Goal: Information Seeking & Learning: Learn about a topic

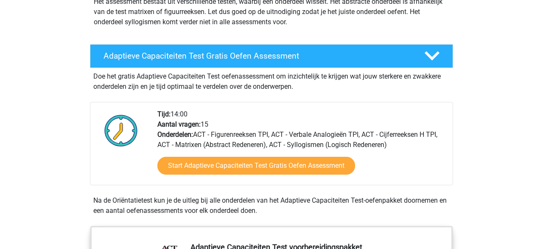
scroll to position [116, 0]
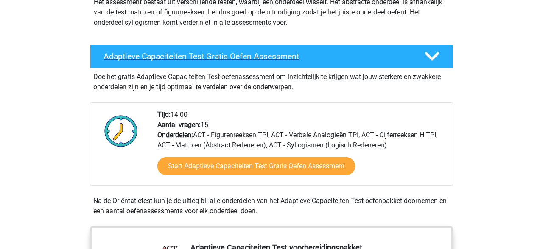
click at [257, 56] on h4 "Adaptieve Capaciteiten Test Gratis Oefen Assessment" at bounding box center [257, 56] width 307 height 10
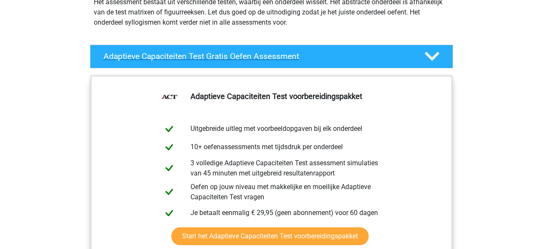
click at [256, 56] on h4 "Adaptieve Capaciteiten Test Gratis Oefen Assessment" at bounding box center [257, 56] width 307 height 10
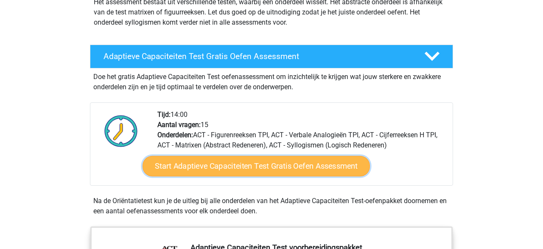
click at [247, 168] on link "Start Adaptieve Capaciteiten Test Gratis Oefen Assessment" at bounding box center [256, 166] width 227 height 20
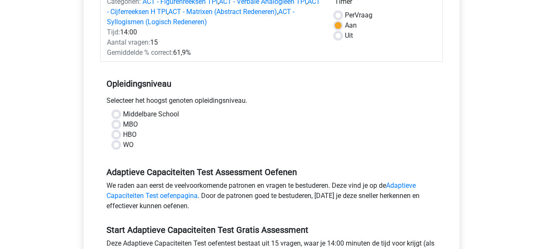
scroll to position [125, 0]
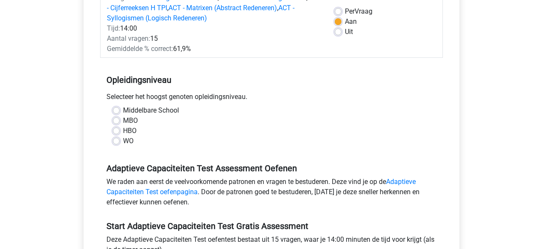
click at [121, 142] on div "WO" at bounding box center [271, 141] width 317 height 10
click at [123, 139] on label "WO" at bounding box center [128, 141] width 11 height 10
click at [115, 139] on input "WO" at bounding box center [116, 140] width 7 height 8
radio input "true"
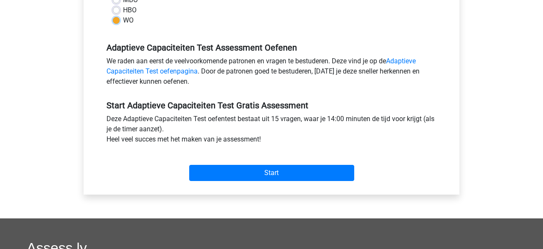
scroll to position [250, 0]
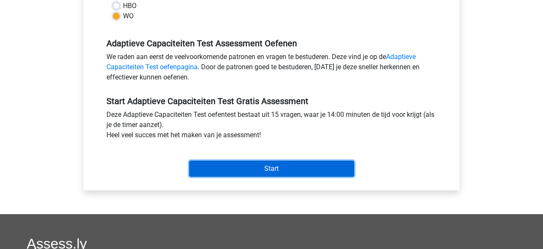
click at [248, 171] on input "Start" at bounding box center [271, 168] width 165 height 16
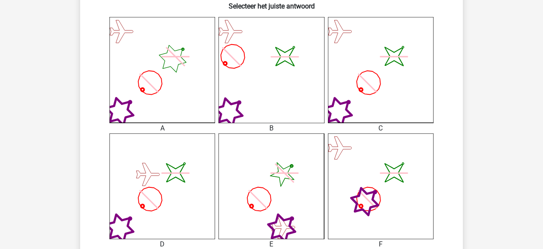
scroll to position [230, 0]
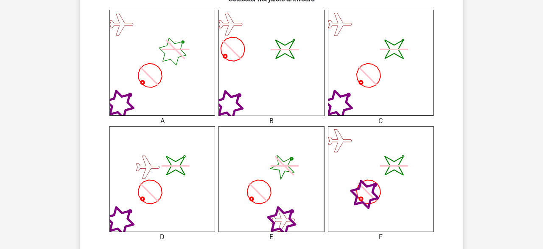
click at [401, 182] on icon "image/svg+xml" at bounding box center [381, 179] width 106 height 106
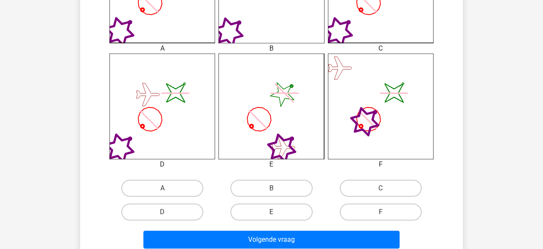
scroll to position [304, 0]
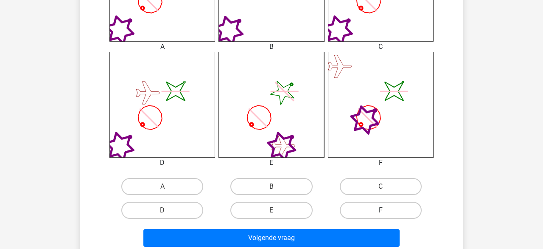
click at [380, 209] on label "F" at bounding box center [381, 210] width 82 height 17
click at [381, 210] on input "F" at bounding box center [384, 213] width 6 height 6
radio input "true"
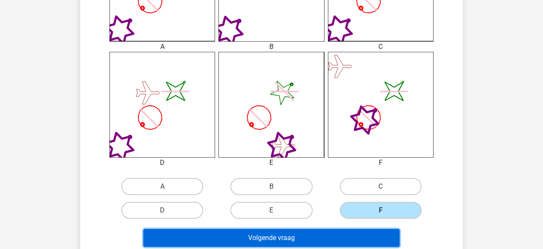
click at [311, 233] on button "Volgende vraag" at bounding box center [271, 238] width 257 height 18
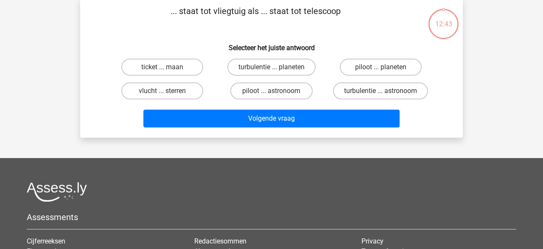
scroll to position [39, 0]
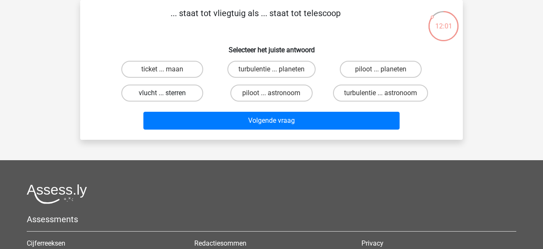
click at [173, 93] on label "vlucht ... sterren" at bounding box center [162, 92] width 82 height 17
click at [168, 93] on input "vlucht ... sterren" at bounding box center [166, 96] width 6 height 6
radio input "true"
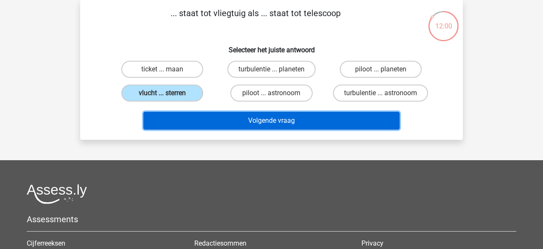
click at [272, 125] on button "Volgende vraag" at bounding box center [271, 121] width 257 height 18
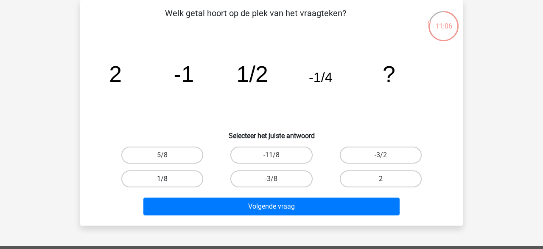
click at [177, 182] on label "1/8" at bounding box center [162, 178] width 82 height 17
click at [168, 182] on input "1/8" at bounding box center [166, 182] width 6 height 6
radio input "true"
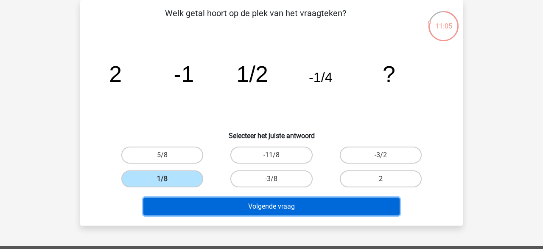
click at [279, 208] on button "Volgende vraag" at bounding box center [271, 206] width 257 height 18
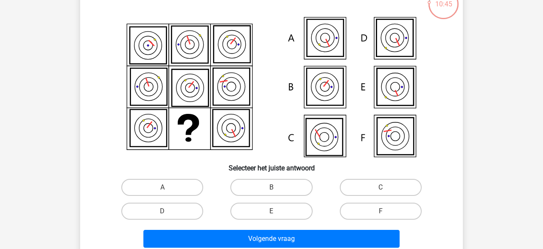
scroll to position [62, 0]
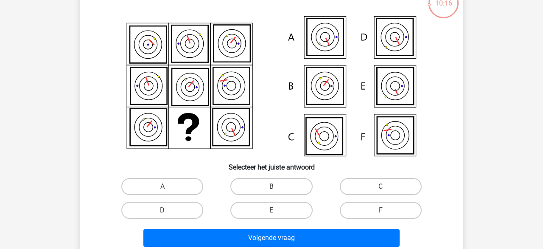
click at [392, 92] on icon at bounding box center [395, 85] width 36 height 37
click at [261, 209] on label "E" at bounding box center [271, 210] width 82 height 17
click at [272, 210] on input "E" at bounding box center [275, 213] width 6 height 6
radio input "true"
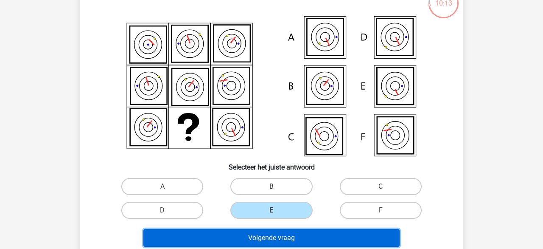
click at [253, 236] on button "Volgende vraag" at bounding box center [271, 238] width 257 height 18
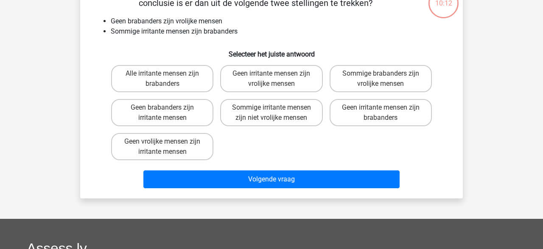
scroll to position [39, 0]
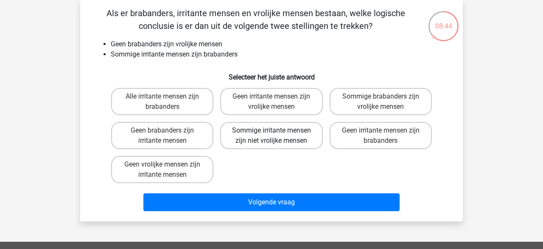
click at [269, 138] on label "Sommige irritante mensen zijn niet vrolijke mensen" at bounding box center [271, 135] width 102 height 27
click at [272, 136] on input "Sommige irritante mensen zijn niet vrolijke mensen" at bounding box center [275, 133] width 6 height 6
radio input "true"
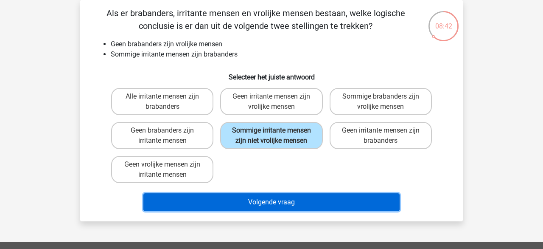
click at [259, 204] on button "Volgende vraag" at bounding box center [271, 202] width 257 height 18
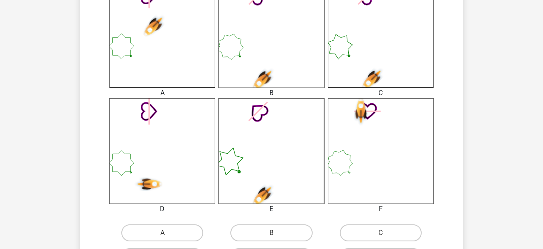
scroll to position [277, 0]
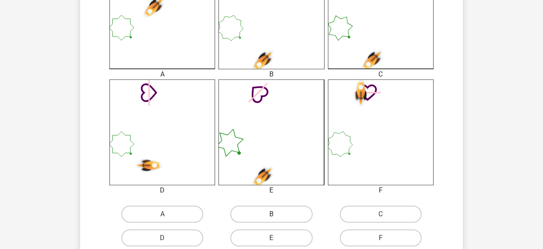
click at [262, 216] on label "B" at bounding box center [271, 213] width 82 height 17
click at [272, 216] on input "B" at bounding box center [275, 217] width 6 height 6
radio input "true"
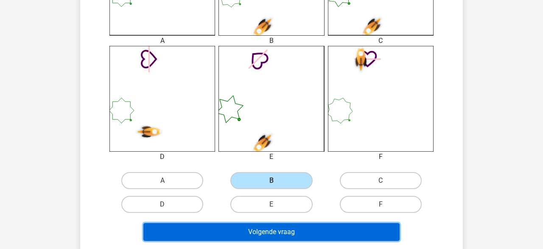
click at [258, 233] on button "Volgende vraag" at bounding box center [271, 232] width 257 height 18
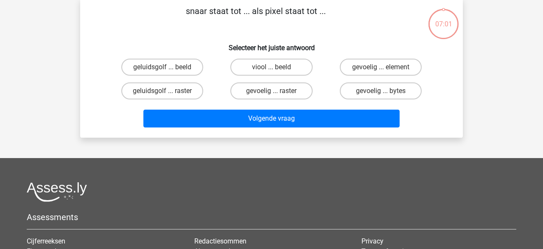
scroll to position [39, 0]
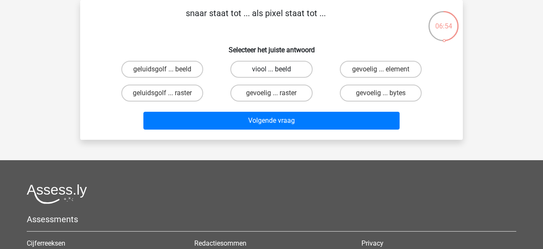
click at [253, 67] on label "viool ... beeld" at bounding box center [271, 69] width 82 height 17
click at [272, 69] on input "viool ... beeld" at bounding box center [275, 72] width 6 height 6
radio input "true"
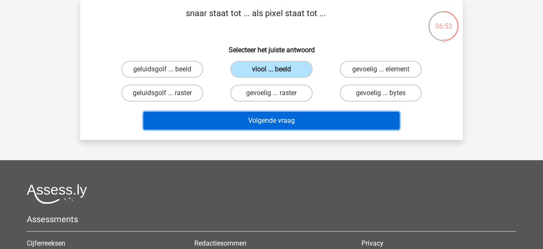
click at [251, 122] on button "Volgende vraag" at bounding box center [271, 121] width 257 height 18
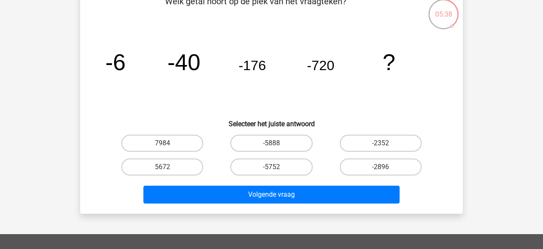
scroll to position [51, 0]
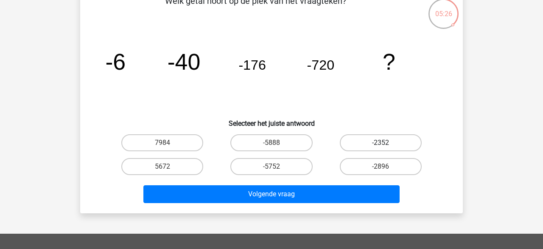
click at [371, 146] on label "-2352" at bounding box center [381, 142] width 82 height 17
click at [381, 146] on input "-2352" at bounding box center [384, 146] width 6 height 6
radio input "true"
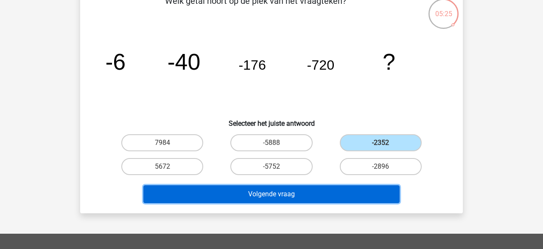
click at [289, 191] on button "Volgende vraag" at bounding box center [271, 194] width 257 height 18
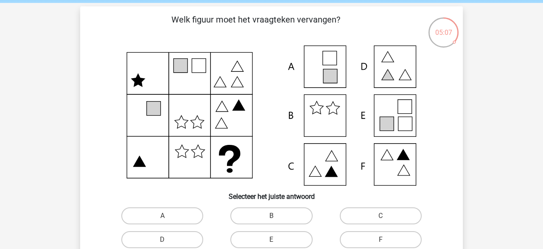
scroll to position [37, 0]
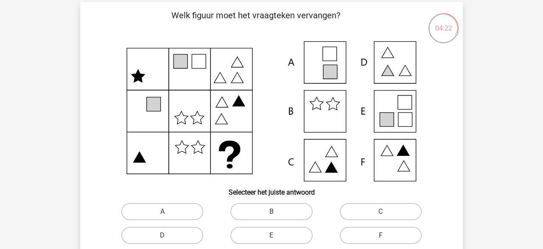
click at [328, 55] on icon at bounding box center [272, 111] width 342 height 140
click at [173, 207] on label "A" at bounding box center [162, 211] width 82 height 17
click at [168, 211] on input "A" at bounding box center [166, 214] width 6 height 6
radio input "true"
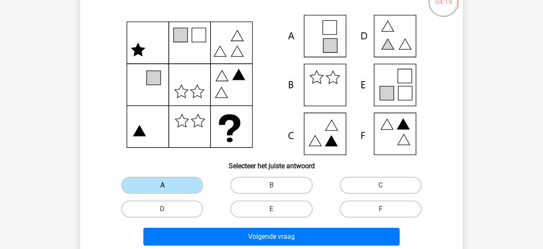
scroll to position [70, 0]
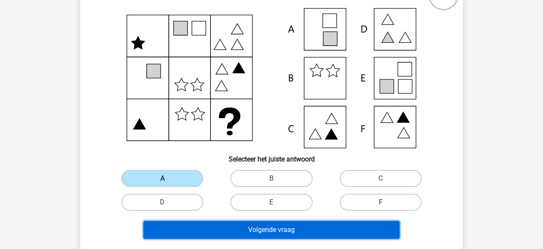
click at [226, 228] on button "Volgende vraag" at bounding box center [271, 230] width 257 height 18
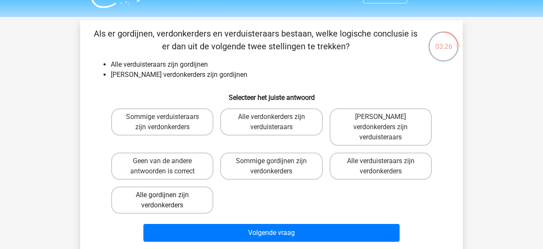
scroll to position [22, 0]
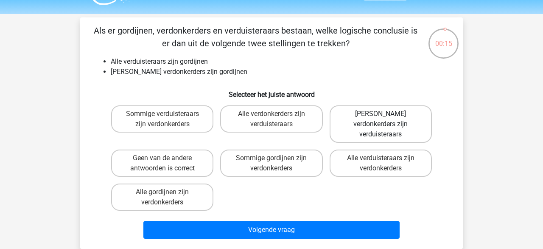
click at [376, 126] on label "Geen verdonkerders zijn verduisteraars" at bounding box center [381, 123] width 102 height 37
click at [381, 119] on input "Geen verdonkerders zijn verduisteraars" at bounding box center [384, 117] width 6 height 6
radio input "true"
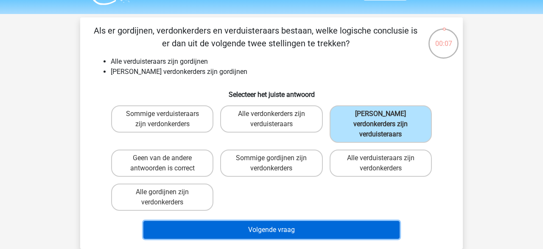
click at [297, 221] on button "Volgende vraag" at bounding box center [271, 230] width 257 height 18
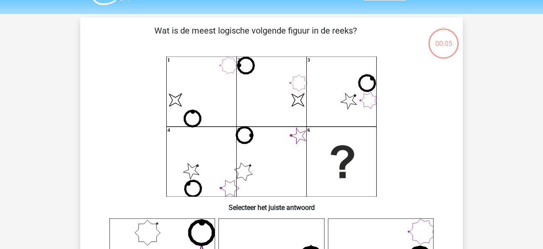
scroll to position [39, 0]
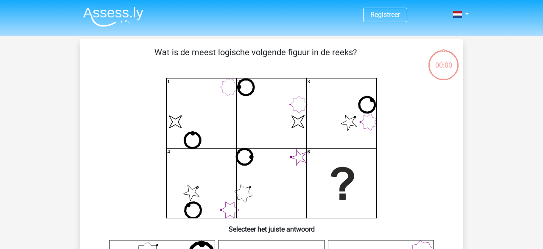
scroll to position [39, 0]
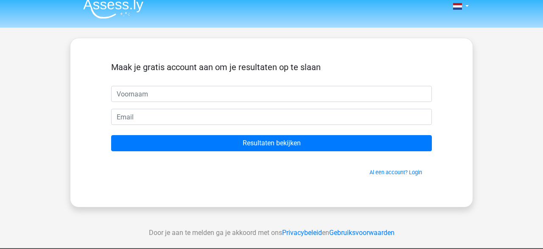
scroll to position [8, 0]
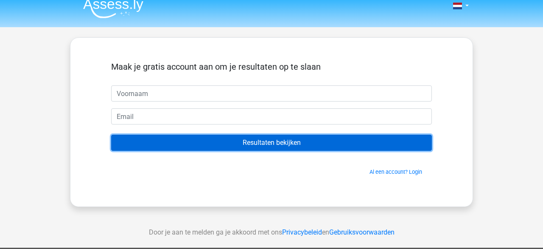
click at [290, 143] on input "Resultaten bekijken" at bounding box center [271, 143] width 321 height 16
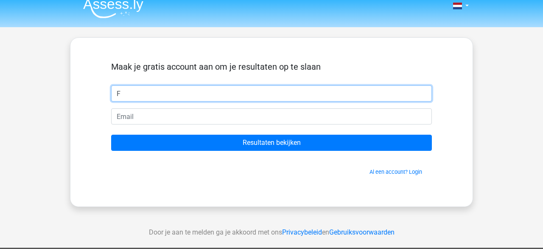
type input "F"
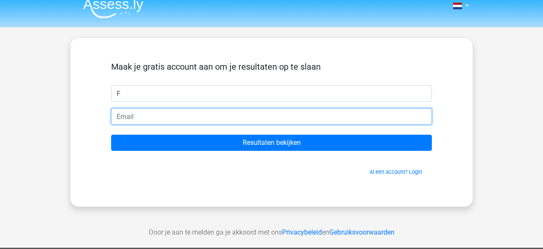
click at [142, 118] on input "email" at bounding box center [271, 116] width 321 height 16
type input "[EMAIL_ADDRESS][DOMAIN_NAME]"
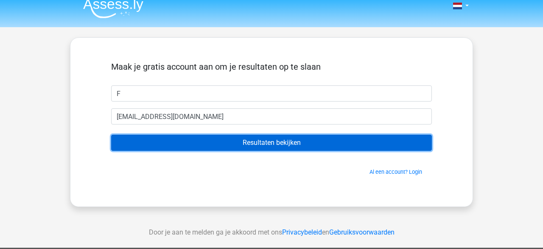
click at [222, 148] on input "Resultaten bekijken" at bounding box center [271, 143] width 321 height 16
click at [270, 144] on input "Resultaten bekijken" at bounding box center [271, 143] width 321 height 16
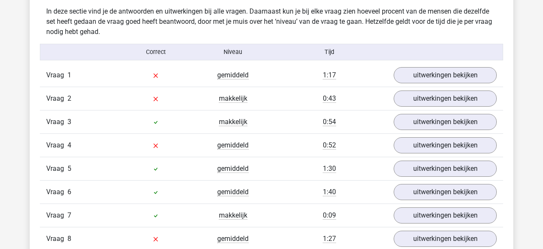
scroll to position [939, 0]
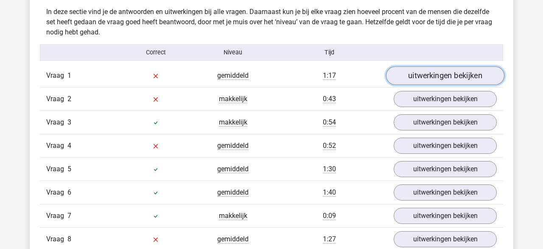
click at [434, 77] on link "uitwerkingen bekijken" at bounding box center [445, 76] width 118 height 19
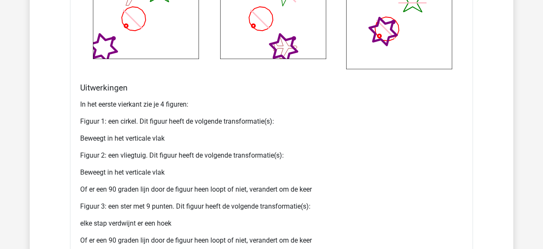
scroll to position [1405, 0]
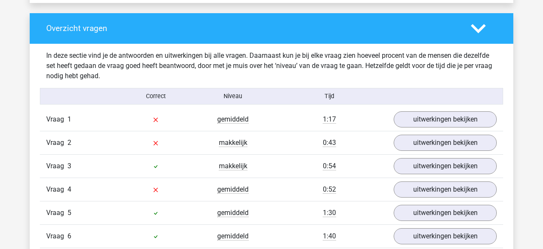
scroll to position [896, 0]
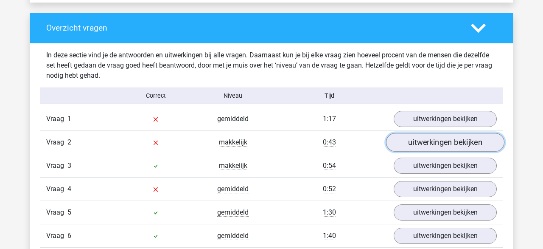
click at [415, 143] on link "uitwerkingen bekijken" at bounding box center [445, 142] width 118 height 19
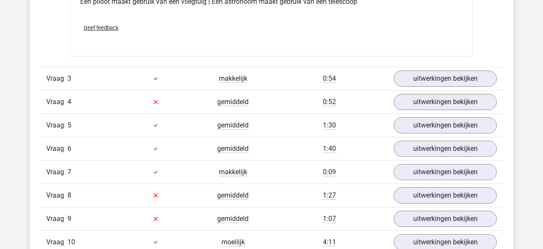
scroll to position [1176, 0]
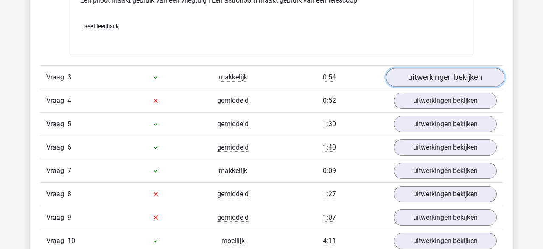
click at [441, 79] on link "uitwerkingen bekijken" at bounding box center [445, 77] width 118 height 19
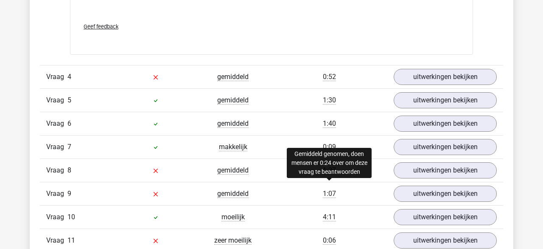
scroll to position [1729, 0]
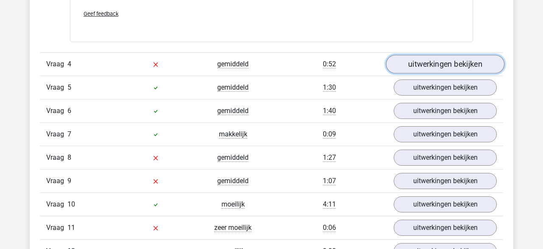
click at [425, 65] on link "uitwerkingen bekijken" at bounding box center [445, 64] width 118 height 19
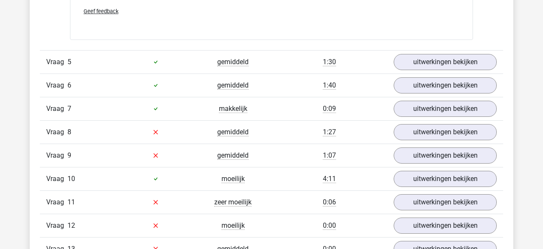
scroll to position [2122, 0]
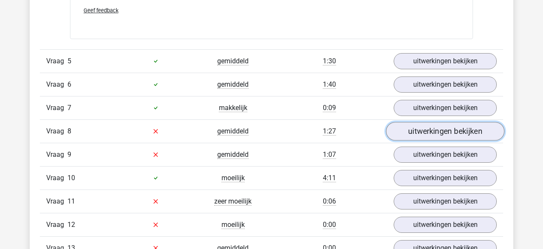
click at [421, 132] on link "uitwerkingen bekijken" at bounding box center [445, 131] width 118 height 19
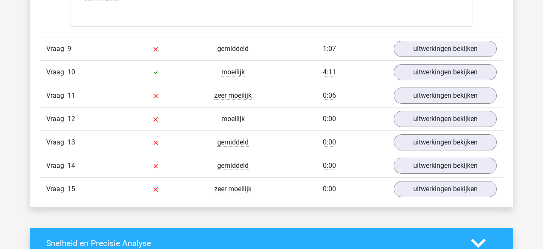
scroll to position [2599, 0]
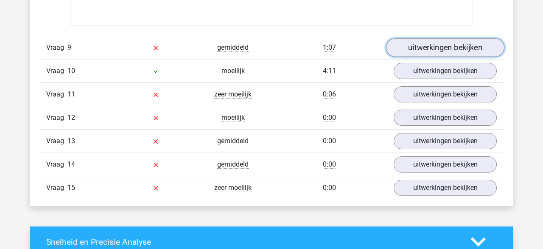
click at [428, 50] on link "uitwerkingen bekijken" at bounding box center [445, 47] width 118 height 19
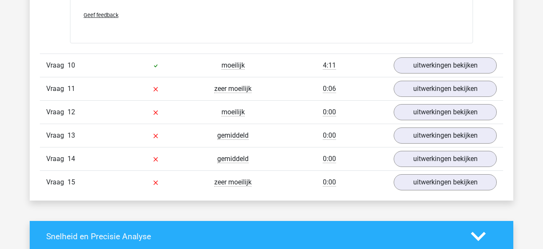
scroll to position [3171, 0]
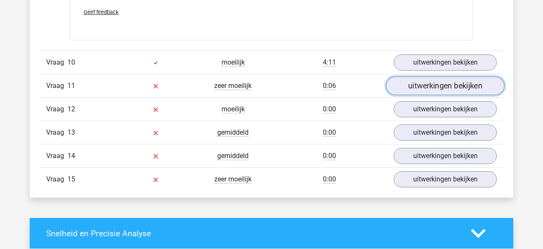
click at [451, 87] on link "uitwerkingen bekijken" at bounding box center [445, 86] width 118 height 19
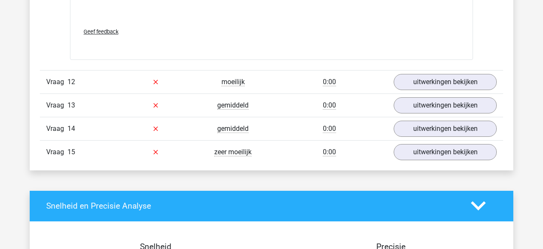
scroll to position [3964, 0]
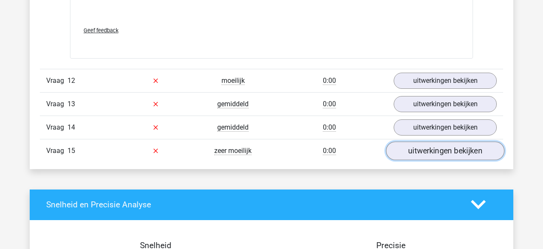
click at [449, 151] on link "uitwerkingen bekijken" at bounding box center [445, 150] width 118 height 19
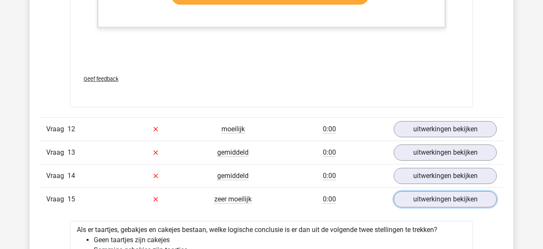
scroll to position [3913, 0]
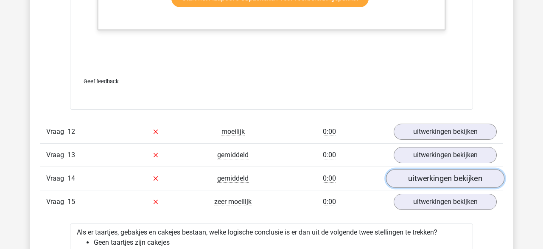
click at [415, 180] on link "uitwerkingen bekijken" at bounding box center [445, 178] width 118 height 19
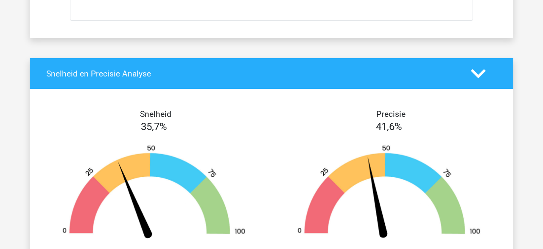
scroll to position [4899, 0]
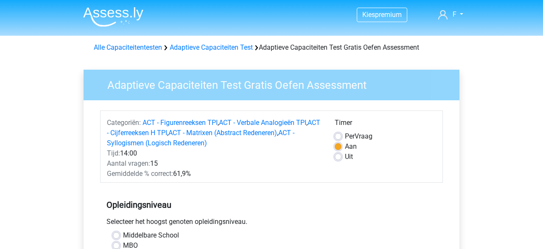
scroll to position [250, 0]
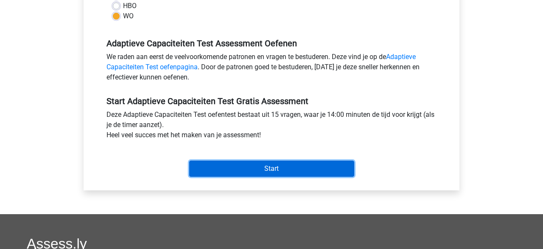
click at [246, 169] on input "Start" at bounding box center [271, 168] width 165 height 16
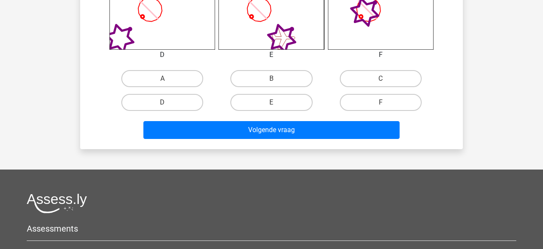
scroll to position [413, 0]
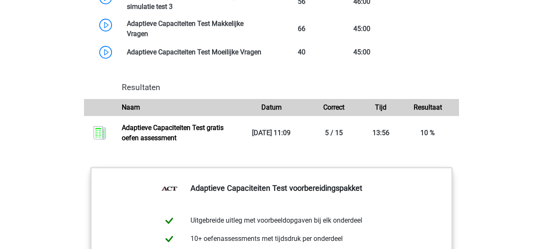
scroll to position [884, 0]
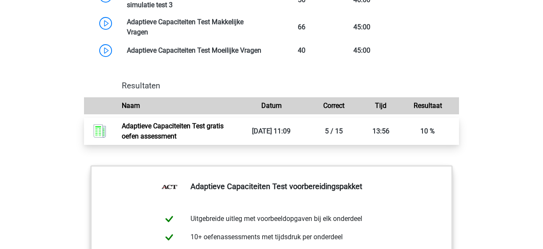
click at [150, 133] on link "Adaptieve Capaciteiten Test gratis oefen assessment" at bounding box center [173, 131] width 102 height 18
